Goal: Information Seeking & Learning: Learn about a topic

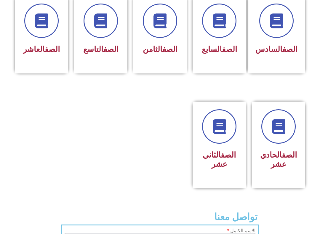
scroll to position [266, 0]
click at [284, 169] on h3 "الصف الحادي عشر" at bounding box center [279, 160] width 38 height 18
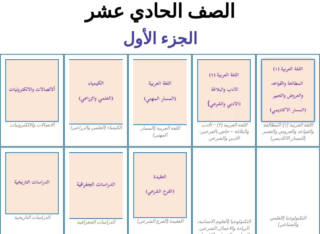
scroll to position [136, 0]
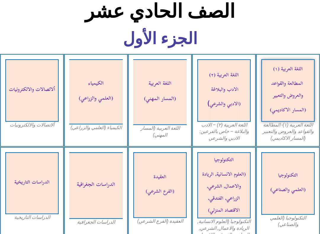
click at [304, 92] on img at bounding box center [287, 90] width 53 height 63
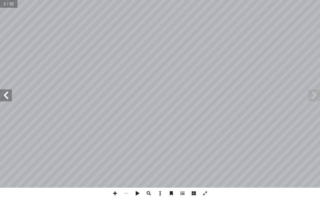
click at [9, 96] on span at bounding box center [6, 95] width 12 height 12
click at [8, 98] on span at bounding box center [6, 95] width 12 height 12
click at [8, 96] on span at bounding box center [6, 95] width 12 height 12
click at [7, 96] on span at bounding box center [6, 95] width 12 height 12
click at [9, 97] on span at bounding box center [6, 95] width 12 height 12
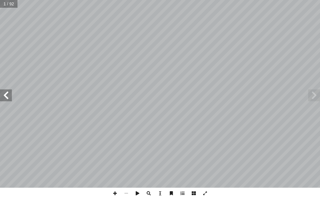
click at [3, 95] on span at bounding box center [6, 95] width 12 height 12
click at [9, 94] on span at bounding box center [6, 95] width 12 height 12
click at [11, 98] on span at bounding box center [6, 95] width 12 height 12
click at [10, 101] on span at bounding box center [6, 95] width 12 height 12
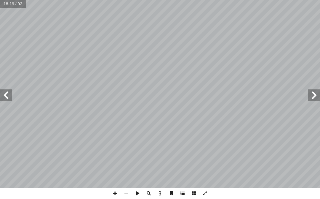
click at [317, 93] on span at bounding box center [314, 95] width 12 height 12
click at [318, 98] on span at bounding box center [314, 95] width 12 height 12
